Goal: Task Accomplishment & Management: Use online tool/utility

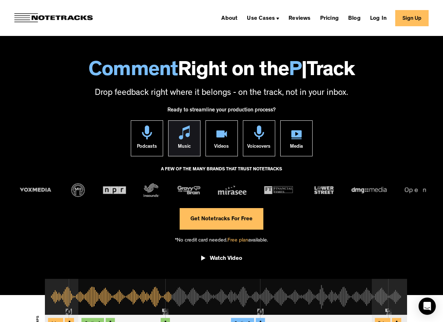
click at [186, 146] on div "Music" at bounding box center [184, 147] width 13 height 17
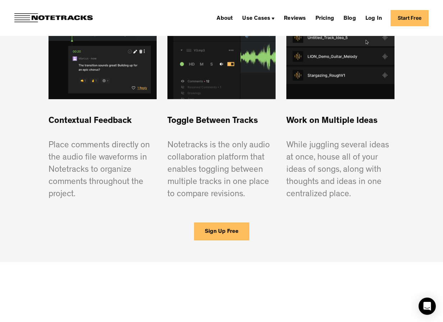
scroll to position [518, 0]
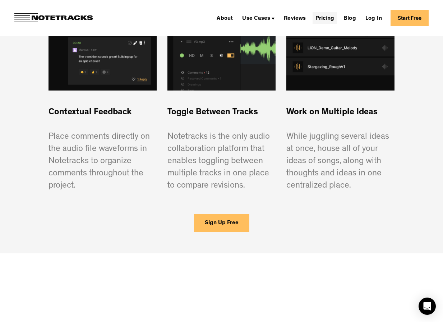
click at [325, 13] on link "Pricing" at bounding box center [324, 17] width 24 height 11
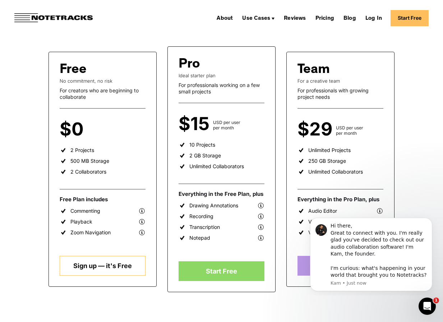
click at [133, 265] on link "Sign up — it's Free" at bounding box center [103, 266] width 86 height 20
click at [273, 18] on img at bounding box center [272, 19] width 3 height 2
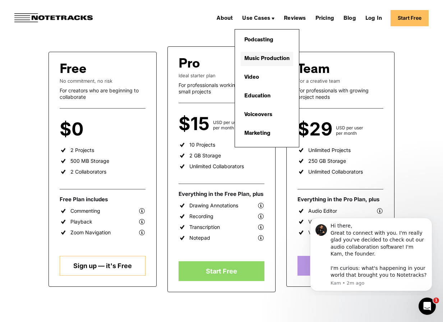
click at [272, 57] on link "Music Production" at bounding box center [267, 59] width 52 height 14
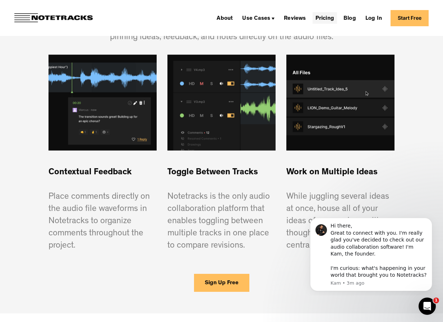
click at [329, 18] on link "Pricing" at bounding box center [324, 17] width 24 height 11
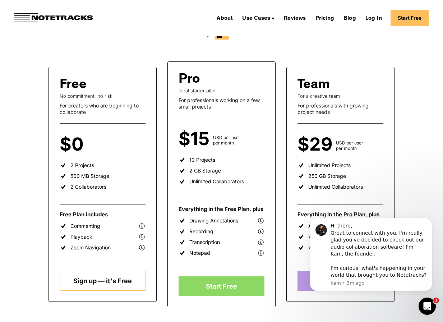
click at [110, 287] on link "Sign up — it's Free" at bounding box center [103, 281] width 86 height 20
click at [373, 17] on link "Log In" at bounding box center [373, 17] width 22 height 11
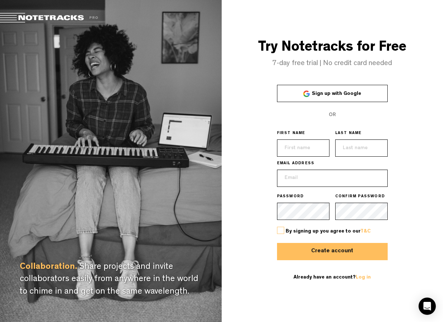
click at [311, 145] on input "text" at bounding box center [303, 147] width 52 height 17
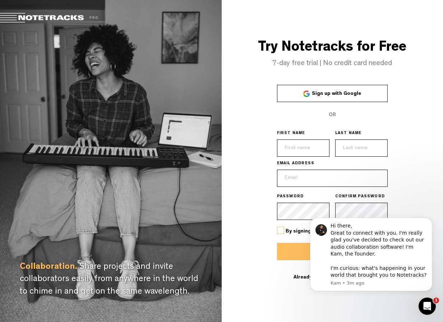
type input "Roy"
type input "Brons"
type input "roybrons@gmail.com"
click at [401, 187] on div "Try Notetracks for Free 7-day free trial | No credit card needed Sign up with G…" at bounding box center [333, 161] width 222 height 322
click at [430, 219] on icon "Dismiss notification" at bounding box center [430, 220] width 4 height 4
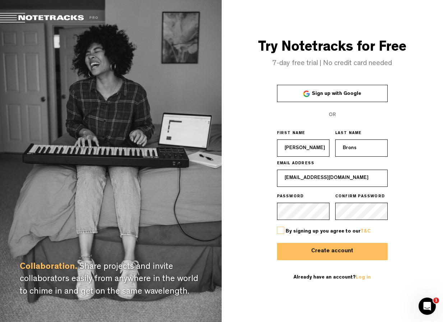
click at [330, 231] on span "By signing up you agree to our T&C" at bounding box center [328, 231] width 85 height 5
click at [283, 230] on label at bounding box center [280, 230] width 7 height 7
click at [0, 0] on input "checkbox" at bounding box center [0, 0] width 0 height 0
click at [301, 249] on button "Create account" at bounding box center [332, 251] width 111 height 17
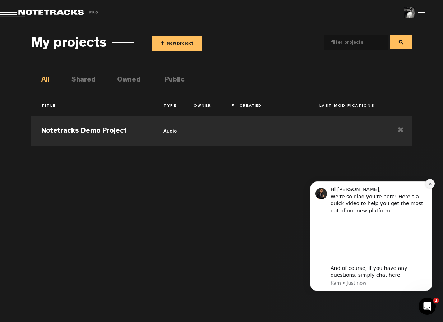
click at [429, 183] on icon "Dismiss notification" at bounding box center [429, 183] width 3 height 3
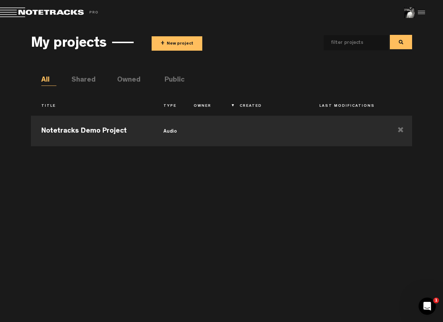
click at [184, 42] on button "+ New project" at bounding box center [177, 43] width 51 height 14
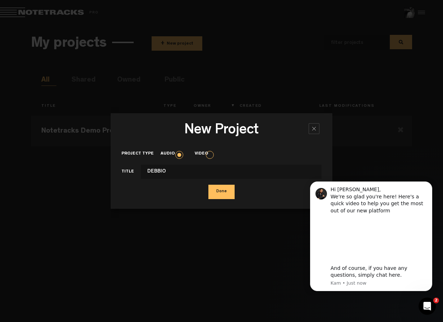
type input "DEBBIO"
click at [229, 195] on button "Done" at bounding box center [221, 192] width 26 height 14
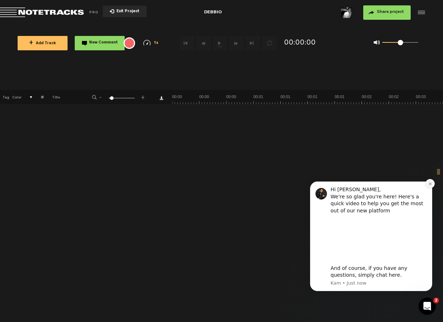
click at [430, 181] on button "Dismiss notification" at bounding box center [429, 183] width 9 height 9
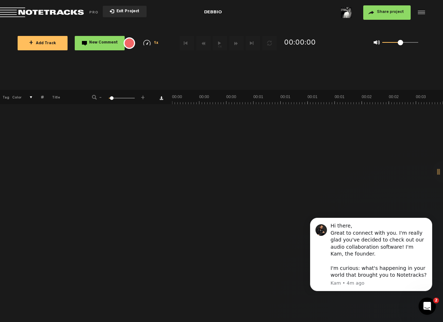
click at [126, 8] on button "Exit Project" at bounding box center [125, 11] width 44 height 11
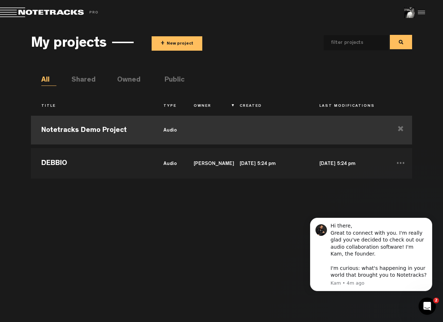
click at [94, 132] on td "Notetracks Demo Project" at bounding box center [92, 130] width 122 height 32
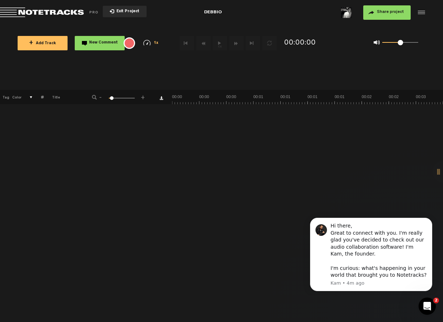
click at [132, 8] on button "Exit Project" at bounding box center [125, 11] width 44 height 11
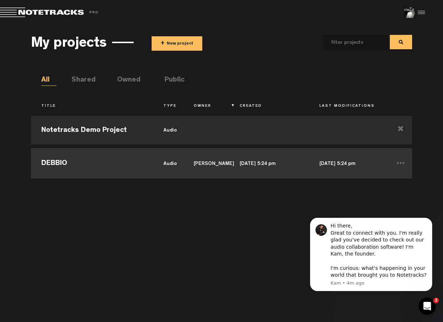
click at [82, 163] on td "DEBBIO" at bounding box center [92, 162] width 122 height 32
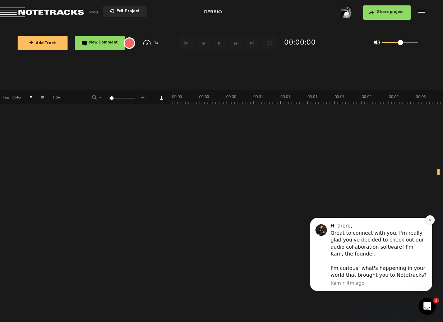
click at [429, 220] on icon "Dismiss notification" at bounding box center [430, 220] width 4 height 4
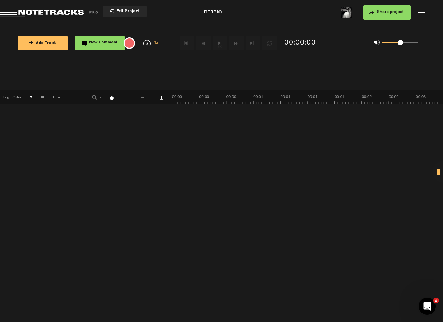
click at [43, 47] on button "+ Add Track" at bounding box center [43, 43] width 50 height 14
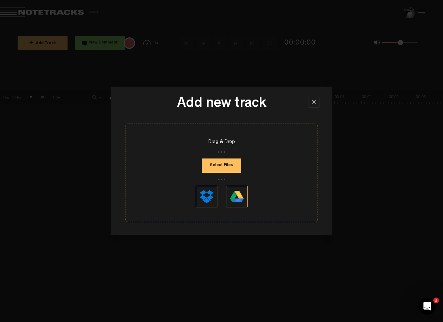
click at [236, 170] on button "Select Files" at bounding box center [221, 165] width 39 height 14
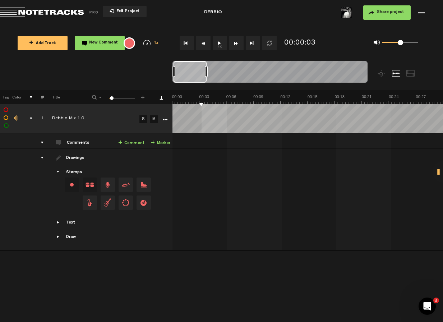
drag, startPoint x: 163, startPoint y: 144, endPoint x: 224, endPoint y: 135, distance: 61.3
click at [224, 135] on tr "Comments + Comment + Marker 1 Debbio Mix 1.0 S M Debbio Mix 1.0 by [PERSON_NAME…" at bounding box center [221, 140] width 443 height 15
click at [168, 147] on link "+ Marker" at bounding box center [160, 143] width 19 height 8
click at [166, 145] on link "+ Marker" at bounding box center [160, 143] width 19 height 8
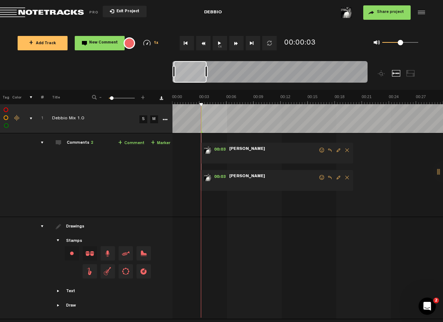
click at [348, 177] on span "Delete comment" at bounding box center [347, 177] width 9 height 5
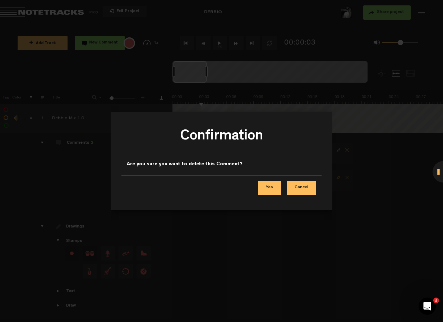
click at [275, 187] on button "Yes" at bounding box center [269, 188] width 23 height 14
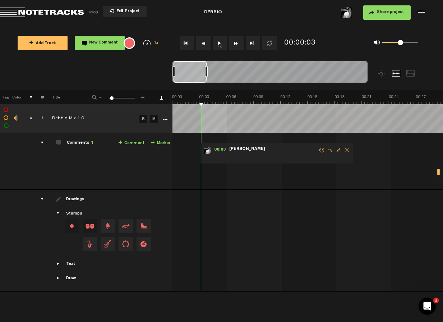
drag, startPoint x: 267, startPoint y: 155, endPoint x: 243, endPoint y: 157, distance: 24.5
click at [243, 157] on span at bounding box center [273, 156] width 90 height 8
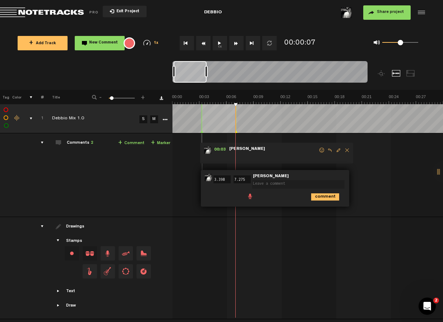
click at [348, 152] on span "Delete comment" at bounding box center [347, 150] width 9 height 5
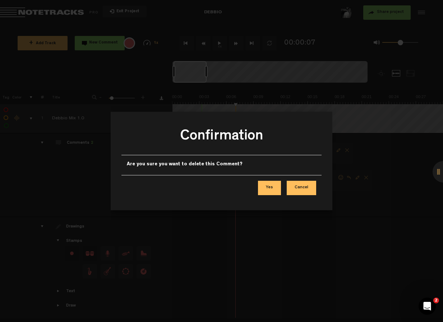
click at [273, 187] on button "Yes" at bounding box center [269, 188] width 23 height 14
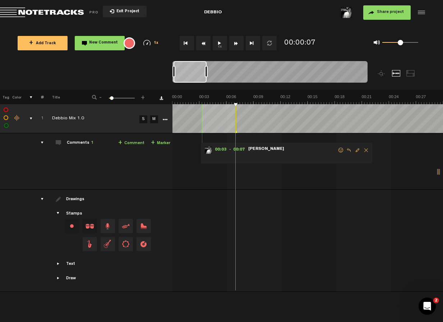
click at [365, 152] on span "Delete comment" at bounding box center [366, 150] width 9 height 5
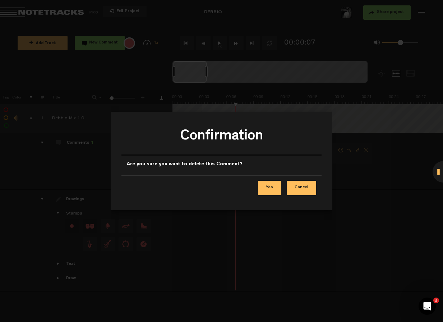
click at [277, 187] on button "Yes" at bounding box center [269, 188] width 23 height 14
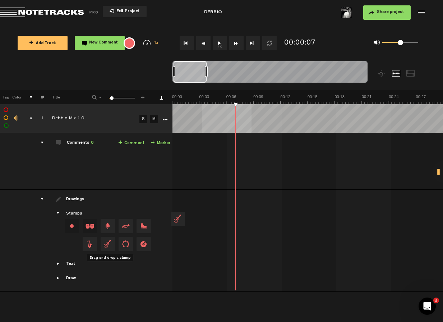
click at [253, 123] on tbody "1 completed Debbio Mix 1.0 S M Export to Headliner Update Download Download ori…" at bounding box center [221, 197] width 443 height 187
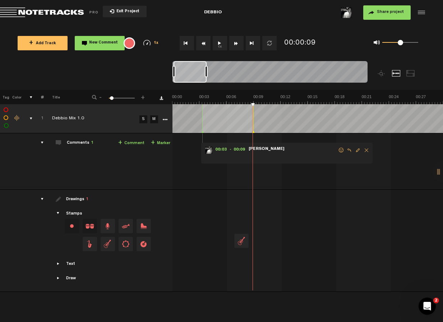
click at [238, 241] on div at bounding box center [241, 240] width 14 height 14
click at [254, 239] on span at bounding box center [254, 237] width 6 height 7
click at [69, 262] on div "Text" at bounding box center [70, 264] width 9 height 6
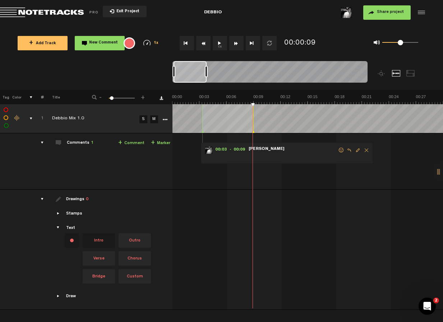
click at [202, 113] on div at bounding box center [202, 118] width 0 height 29
click at [368, 149] on span "Delete comment" at bounding box center [366, 150] width 9 height 5
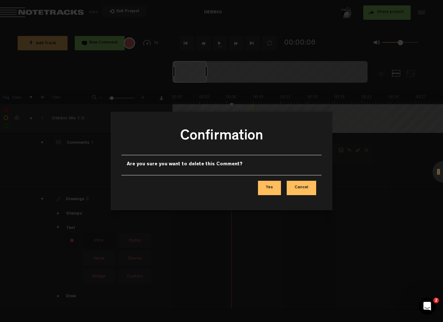
click at [266, 194] on button "Yes" at bounding box center [269, 188] width 23 height 14
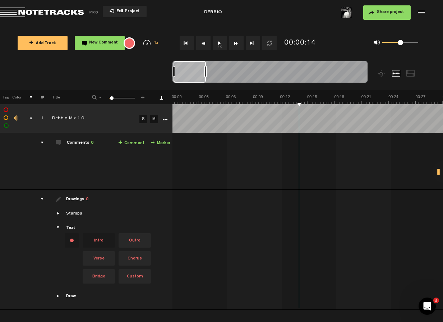
scroll to position [0, 0]
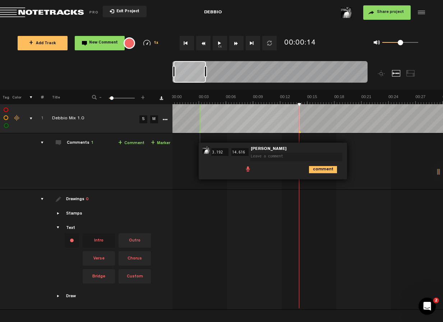
click at [102, 246] on span "Intro" at bounding box center [99, 240] width 32 height 14
click at [245, 105] on tbody "1 completed Debbio Mix 1.0 S M Export to Headliner Update Download Download ori…" at bounding box center [221, 206] width 443 height 205
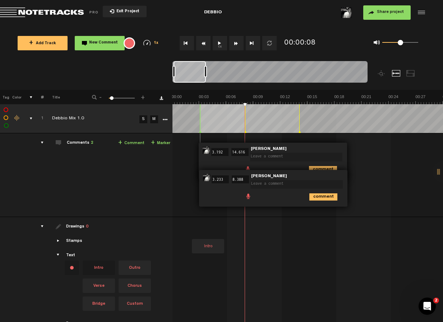
click at [191, 214] on div "00:03 3.192 - 00:14 14.616 • [PERSON_NAME]: "" [PERSON_NAME] comment 00:03 3.23…" at bounding box center [308, 178] width 270 height 78
click at [222, 237] on div "Intro" at bounding box center [216, 239] width 15 height 10
click at [233, 243] on span at bounding box center [232, 242] width 6 height 6
click at [224, 215] on div "00:03 3.192 - 00:14 14.616 • [PERSON_NAME]: "" [PERSON_NAME] comment 00:03 3.23…" at bounding box center [308, 178] width 270 height 78
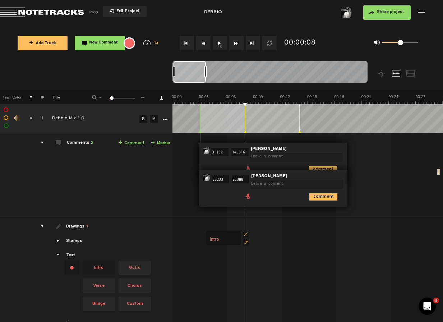
click at [223, 245] on form "Intro" at bounding box center [223, 239] width 29 height 13
drag, startPoint x: 214, startPoint y: 233, endPoint x: 206, endPoint y: 233, distance: 8.3
click at [206, 233] on div "Intro" at bounding box center [217, 238] width 22 height 14
drag, startPoint x: 206, startPoint y: 233, endPoint x: 195, endPoint y: 233, distance: 11.1
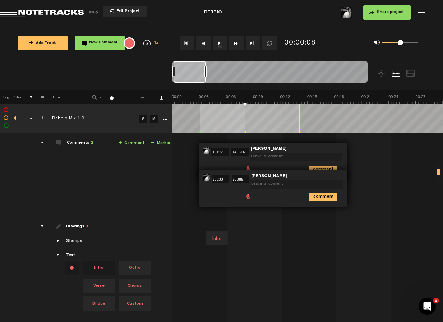
click at [306, 218] on td "Intro" at bounding box center [307, 277] width 271 height 120
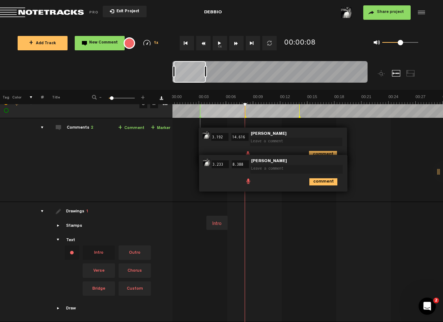
scroll to position [0, 0]
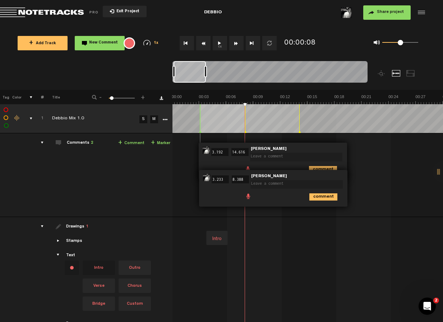
click at [84, 224] on div "Drawings 1" at bounding box center [77, 227] width 22 height 6
